Goal: Task Accomplishment & Management: Manage account settings

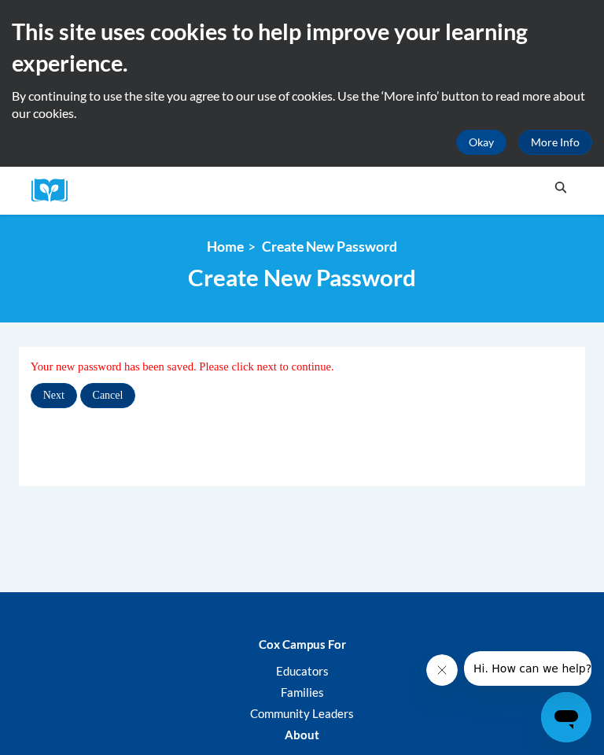
click at [58, 391] on input "Next" at bounding box center [54, 395] width 46 height 25
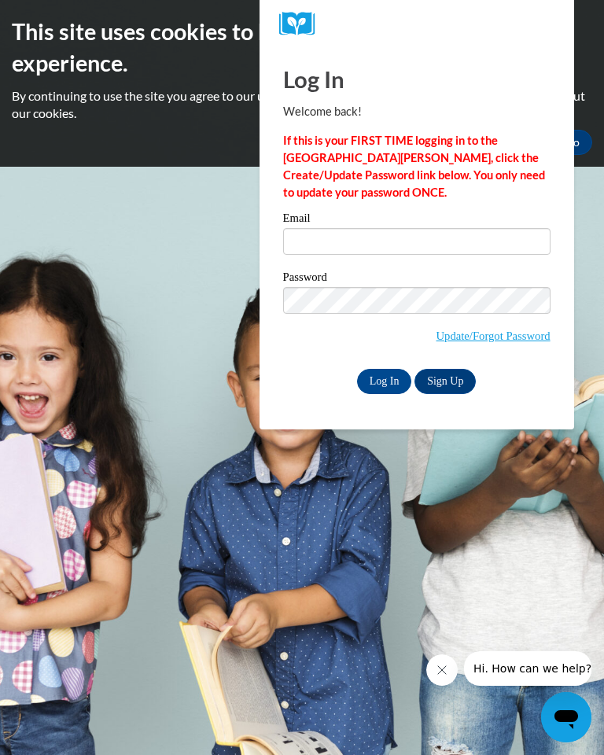
click at [355, 248] on input "Email" at bounding box center [416, 241] width 267 height 27
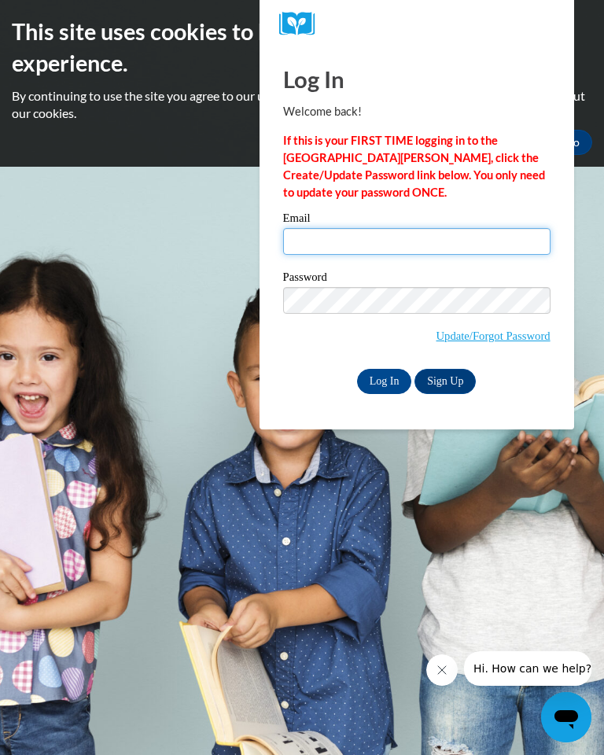
type input "[EMAIL_ADDRESS][DOMAIN_NAME]"
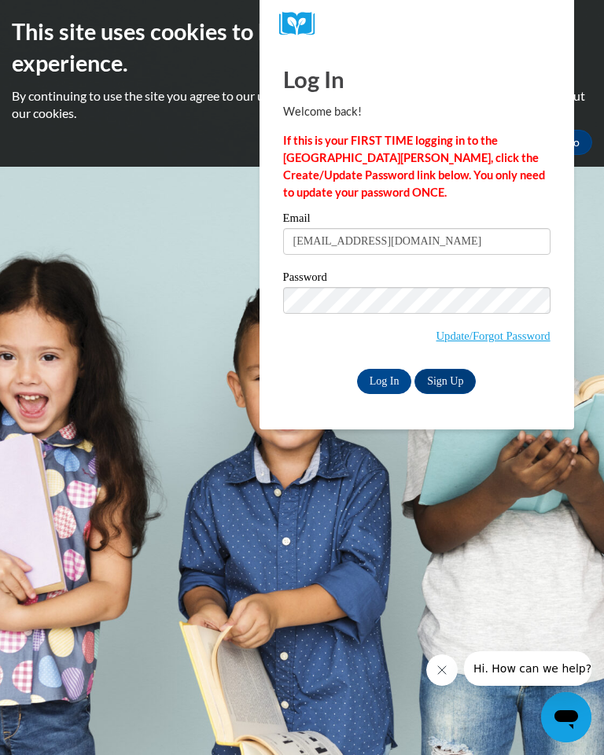
click at [384, 380] on input "Log In" at bounding box center [384, 381] width 55 height 25
